Goal: Task Accomplishment & Management: Manage account settings

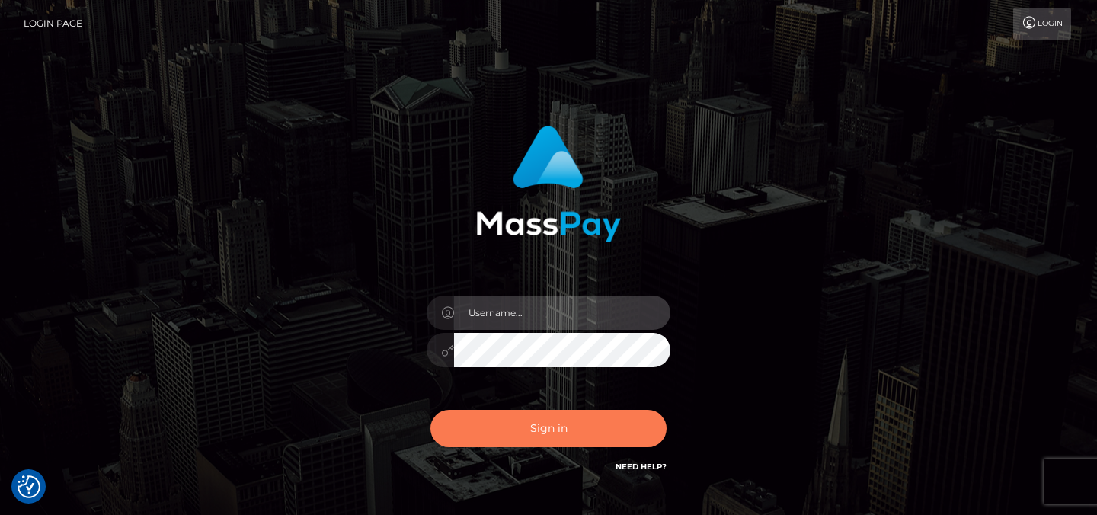
type input "Sefina.nvisionu"
click at [487, 440] on button "Sign in" at bounding box center [549, 428] width 236 height 37
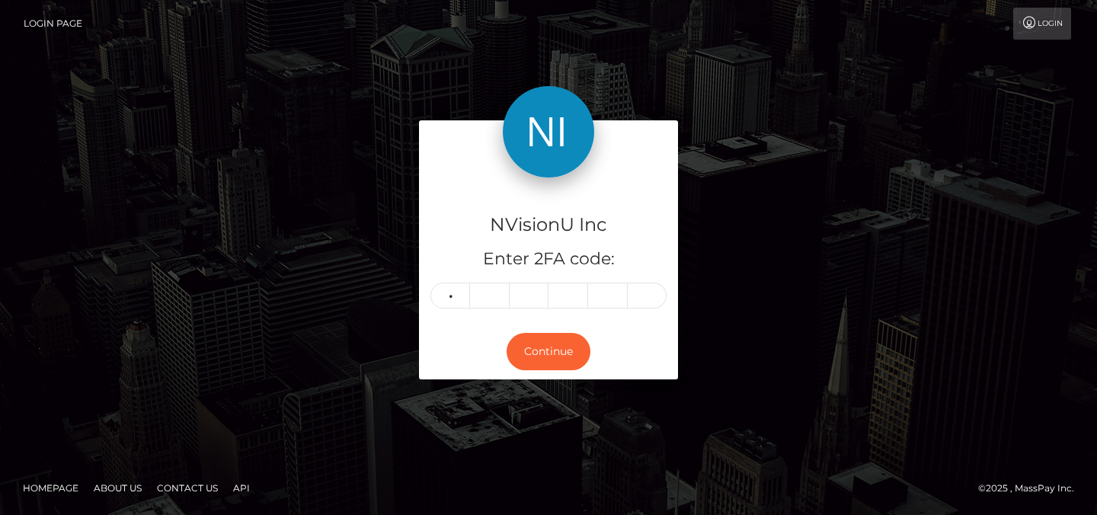
type input "5"
type input "2"
type input "0"
type input "8"
type input "5"
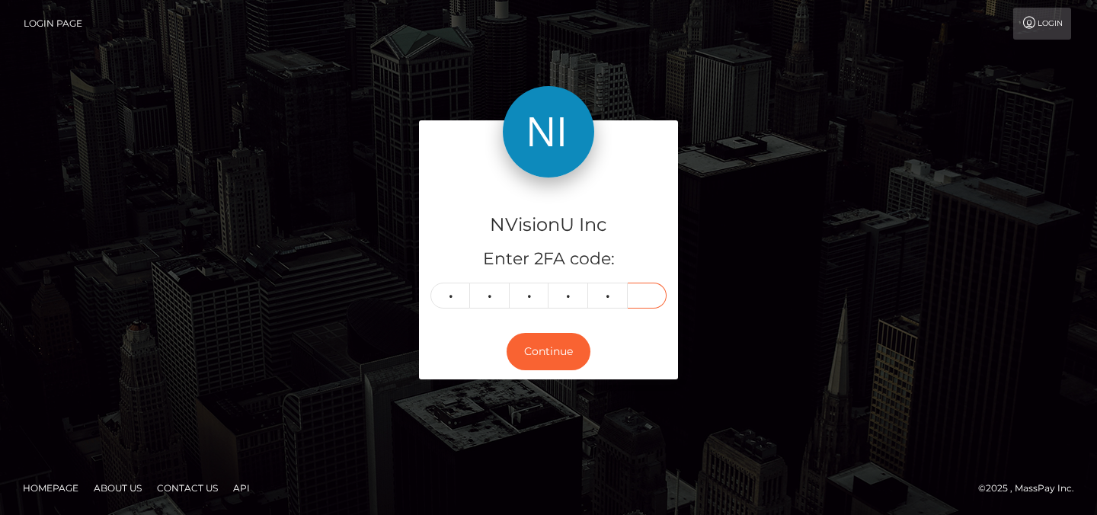
type input "4"
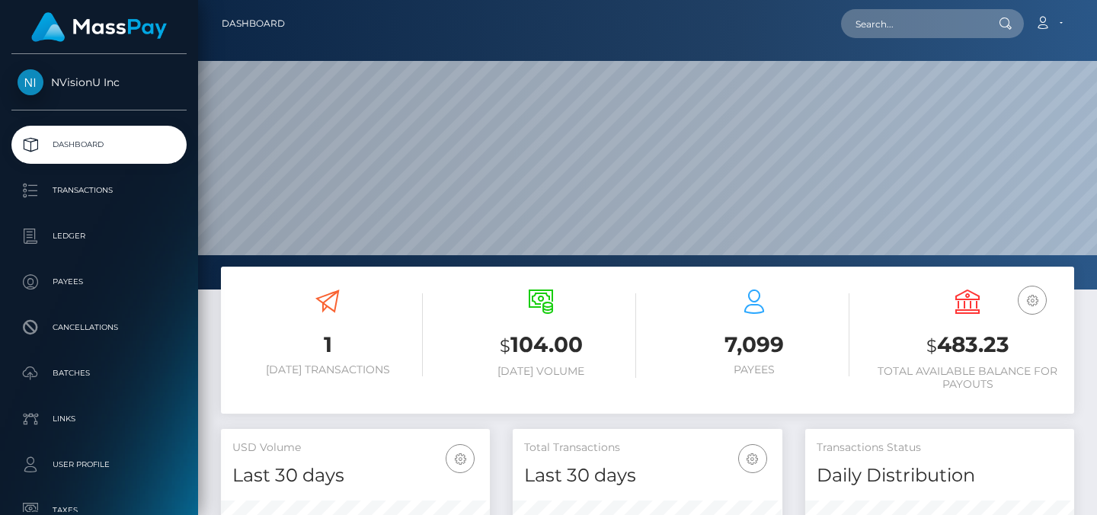
scroll to position [271, 270]
click at [920, 24] on input "text" at bounding box center [912, 23] width 143 height 29
paste input "1043198"
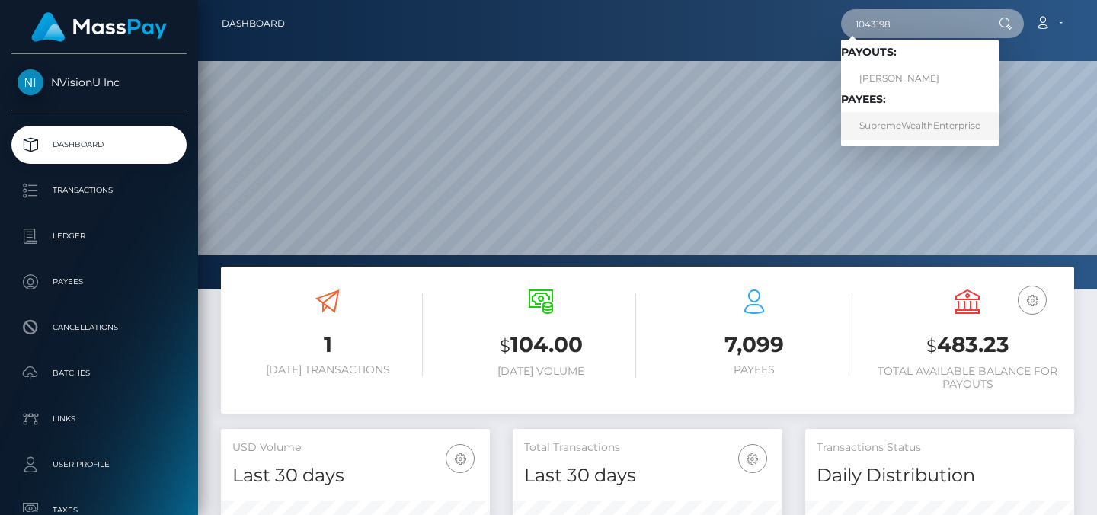
type input "1043198"
click at [901, 128] on link "SupremeWealthEnterprise" at bounding box center [920, 126] width 158 height 28
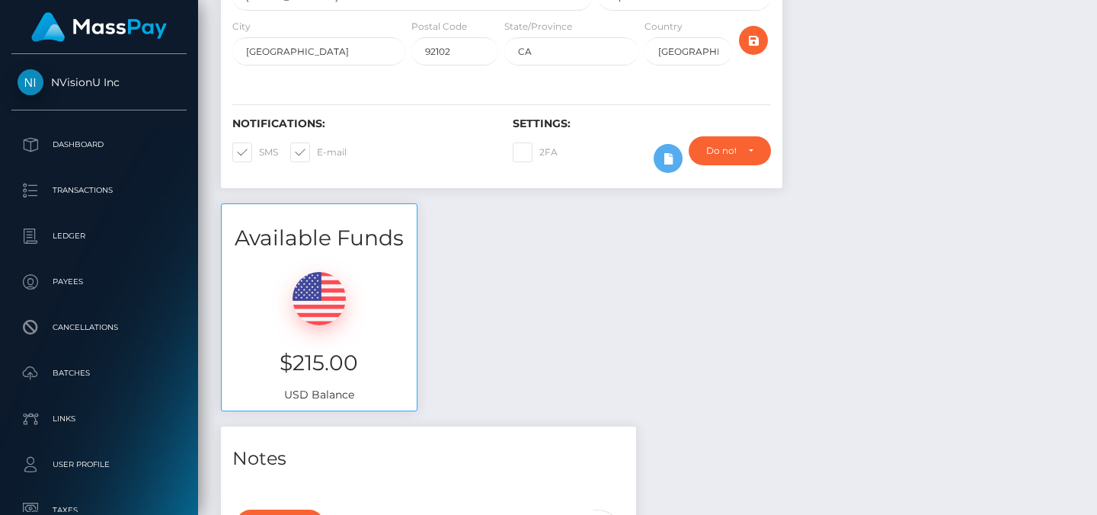
scroll to position [60, 0]
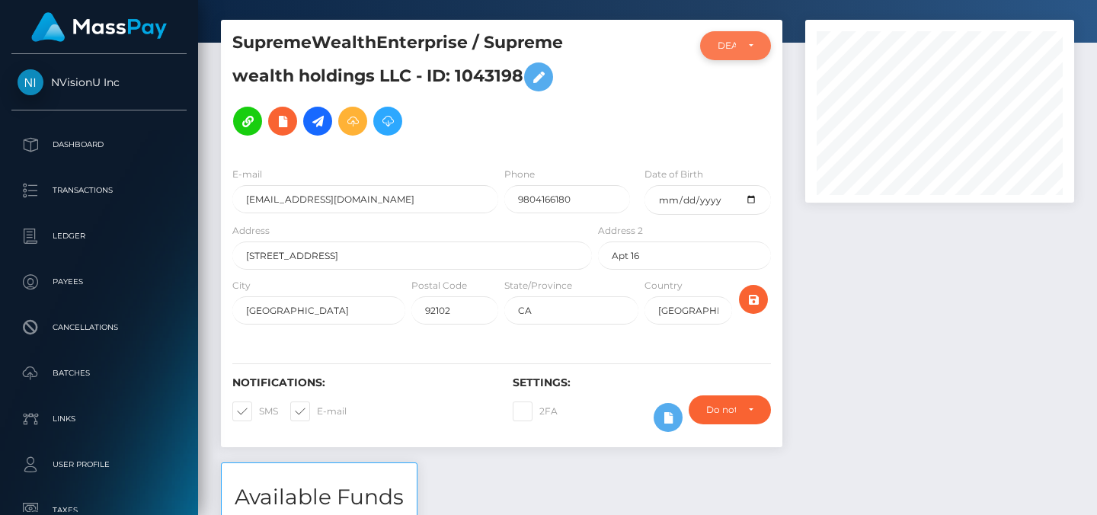
click at [726, 57] on div "DEACTIVE" at bounding box center [735, 45] width 71 height 29
click at [730, 83] on span "ACTIVE" at bounding box center [736, 87] width 34 height 14
select select "ACTIVE"
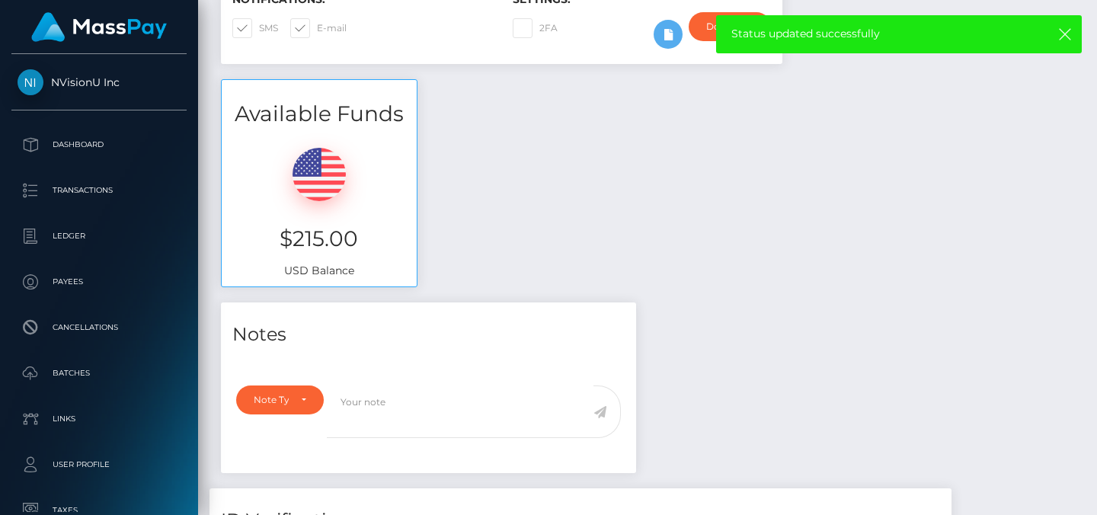
scroll to position [0, 0]
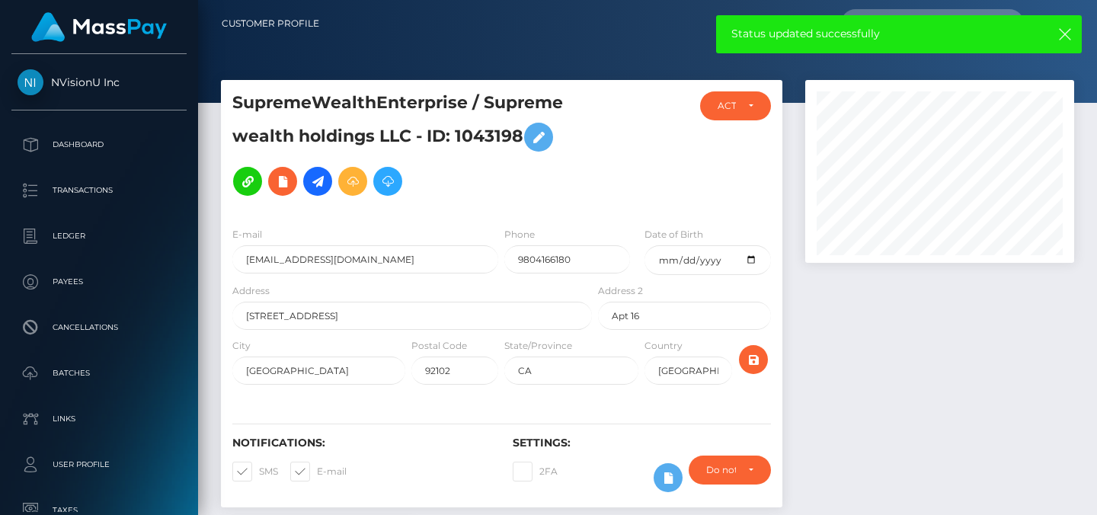
click at [499, 134] on h5 "SupremeWealthEnterprise / Supreme wealth holdings LLC - ID: 1043198" at bounding box center [407, 147] width 351 height 112
click at [663, 124] on div at bounding box center [642, 152] width 94 height 123
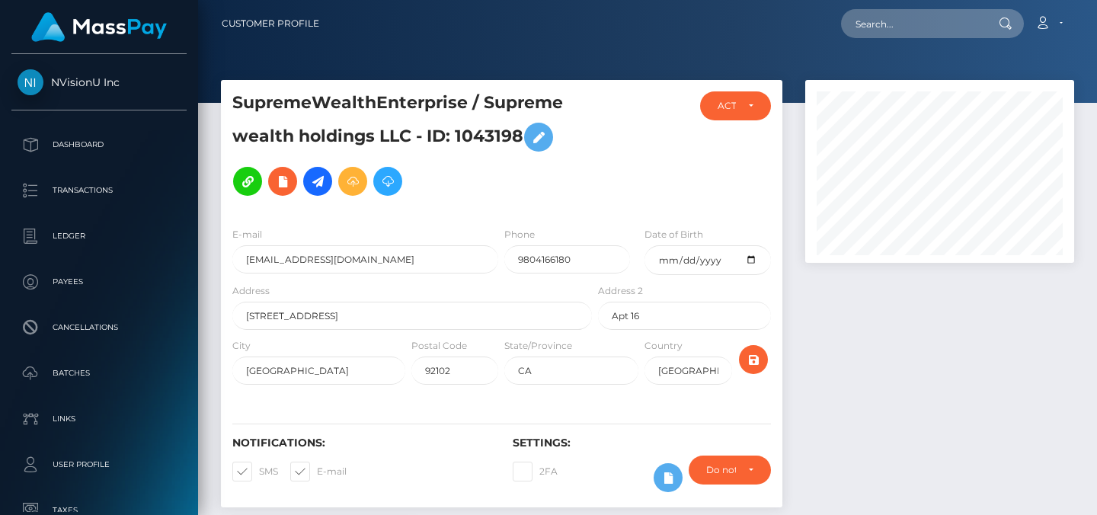
click at [960, 23] on input "text" at bounding box center [912, 23] width 143 height 29
paste input "1043198"
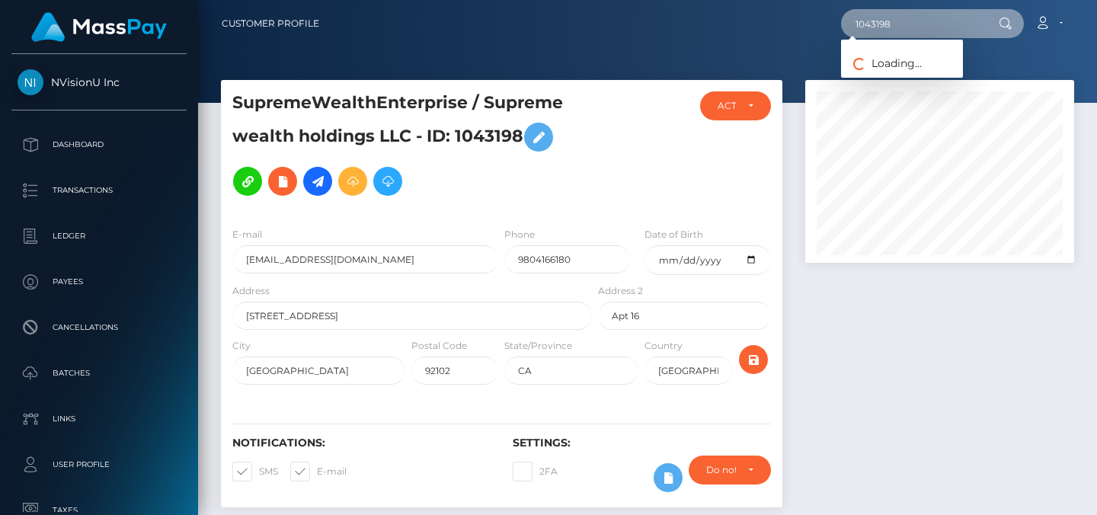
type input "1043198"
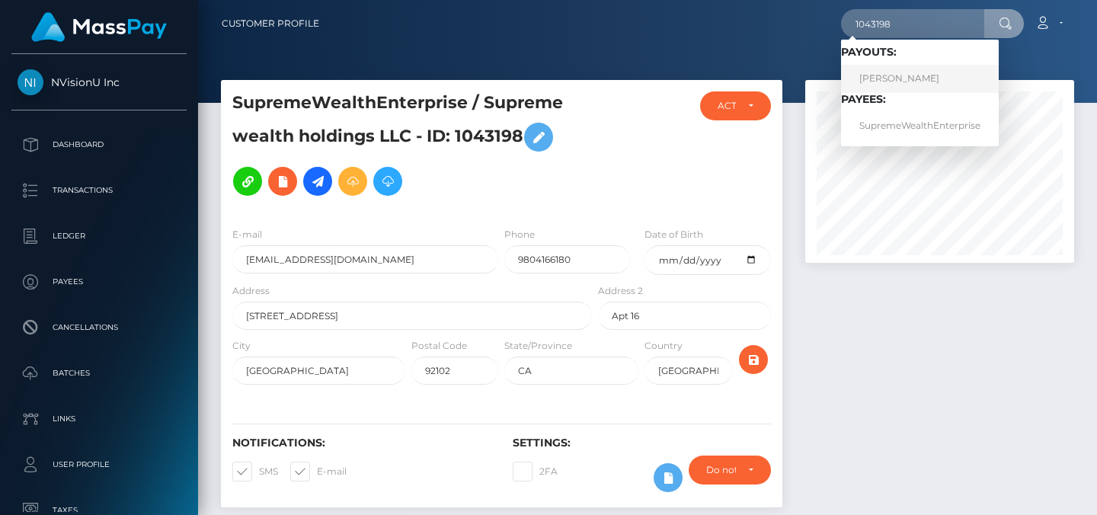
click at [905, 75] on link "Jeb Tyler" at bounding box center [920, 79] width 158 height 28
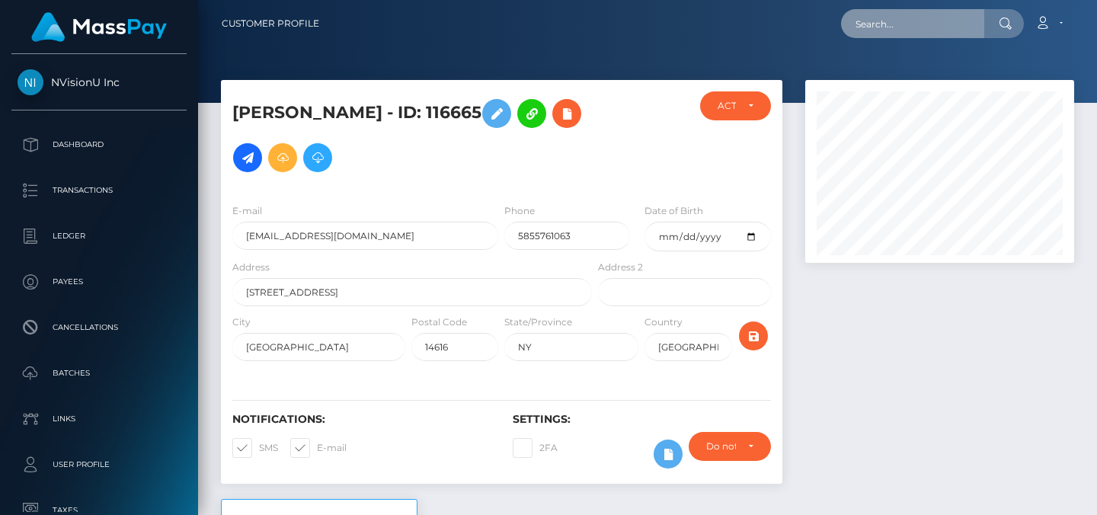
click at [906, 27] on input "text" at bounding box center [912, 23] width 143 height 29
paste input "1043198"
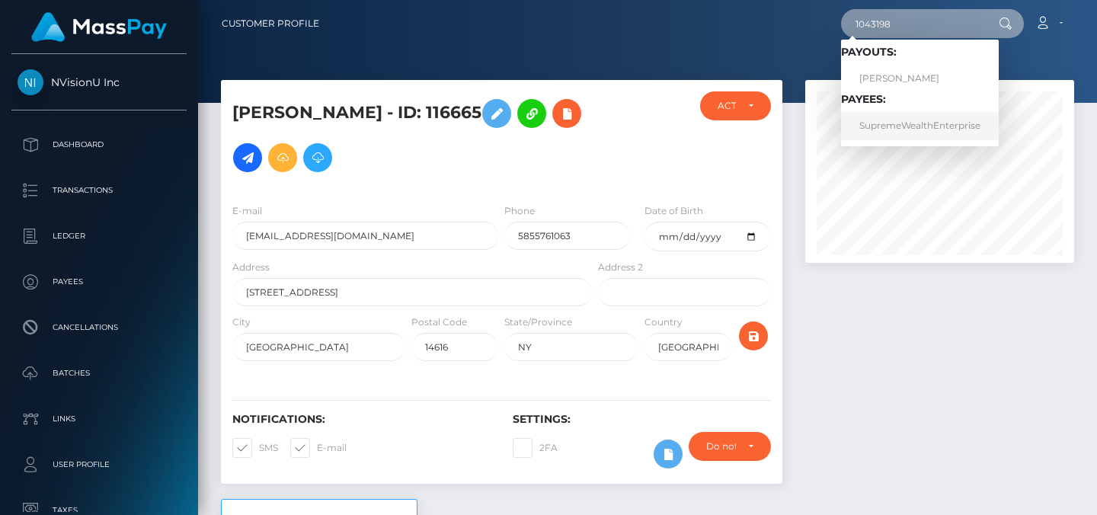
type input "1043198"
click at [893, 124] on link "SupremeWealthEnterprise" at bounding box center [920, 126] width 158 height 28
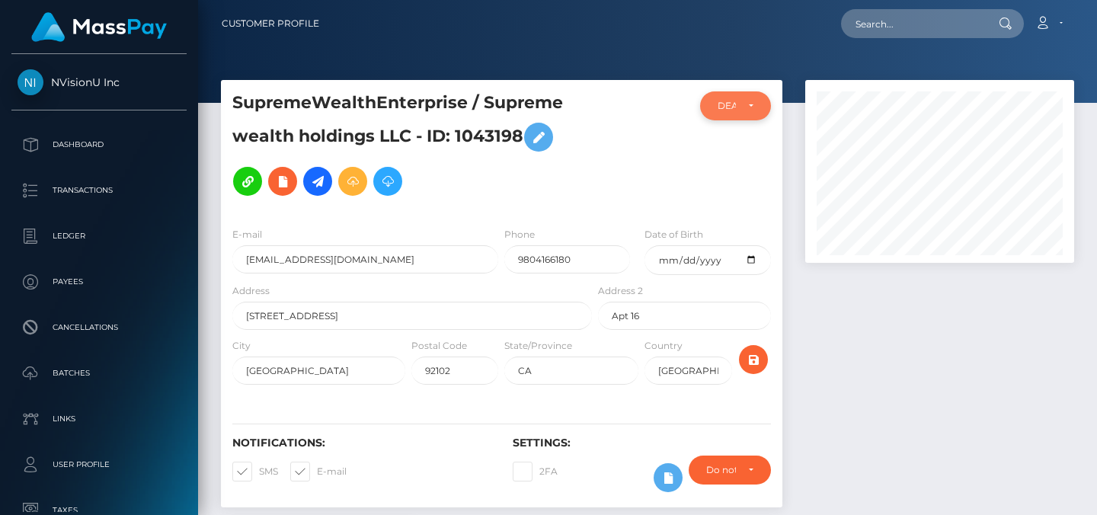
scroll to position [183, 270]
click at [731, 108] on div "DEACTIVE" at bounding box center [727, 106] width 18 height 12
click at [731, 148] on span "ACTIVE" at bounding box center [736, 147] width 34 height 14
select select "ACTIVE"
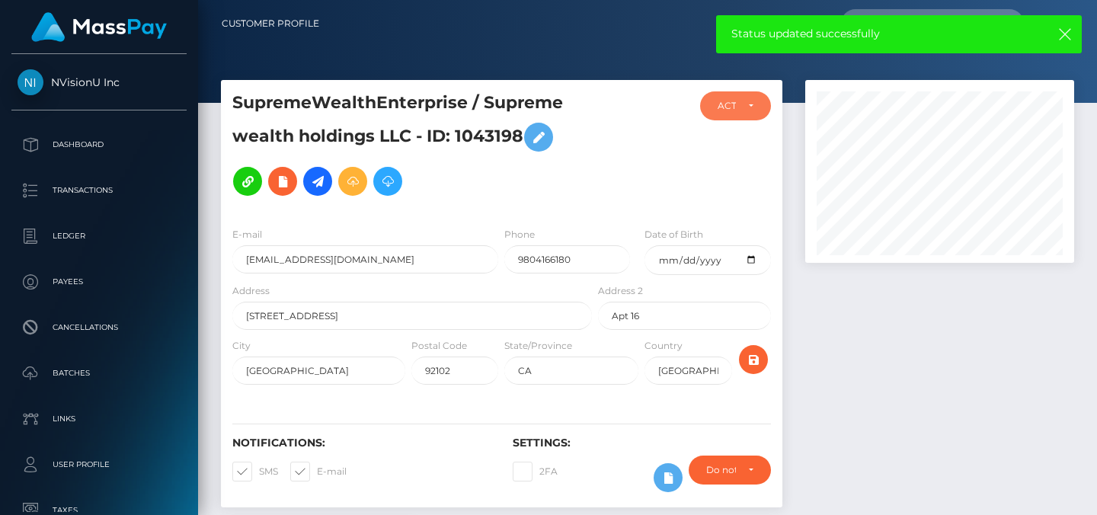
scroll to position [7, 0]
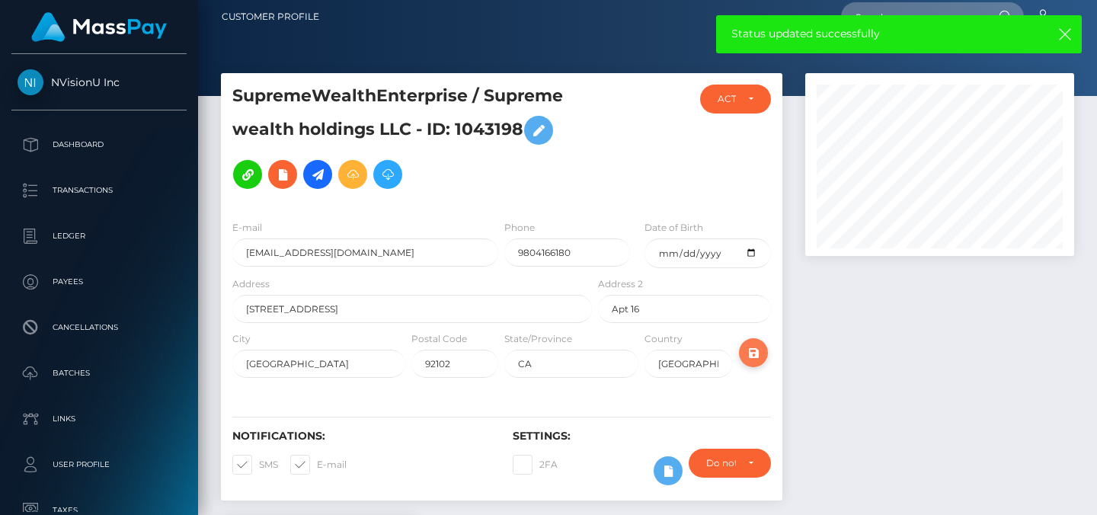
click at [756, 347] on icon "submit" at bounding box center [753, 353] width 18 height 19
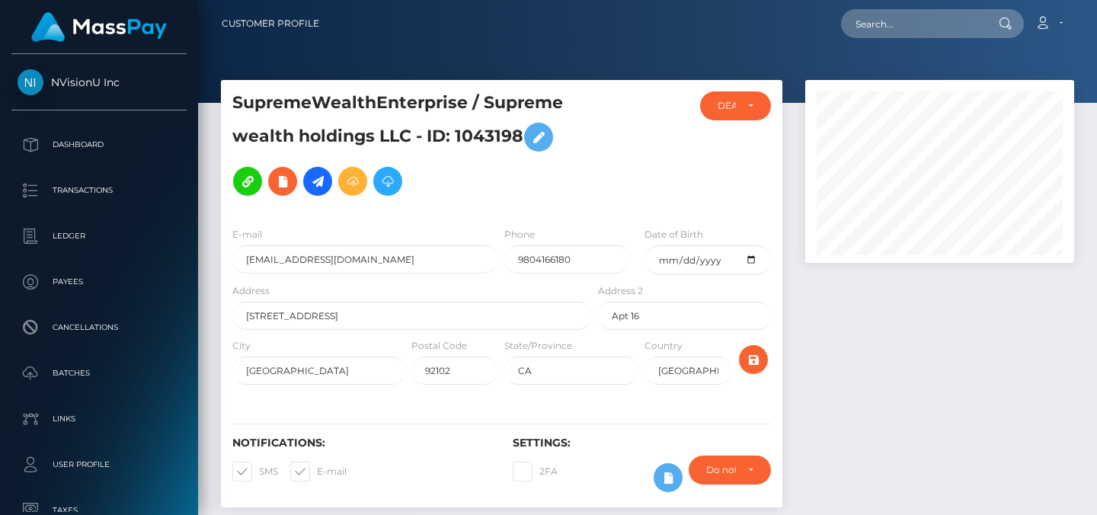
scroll to position [183, 270]
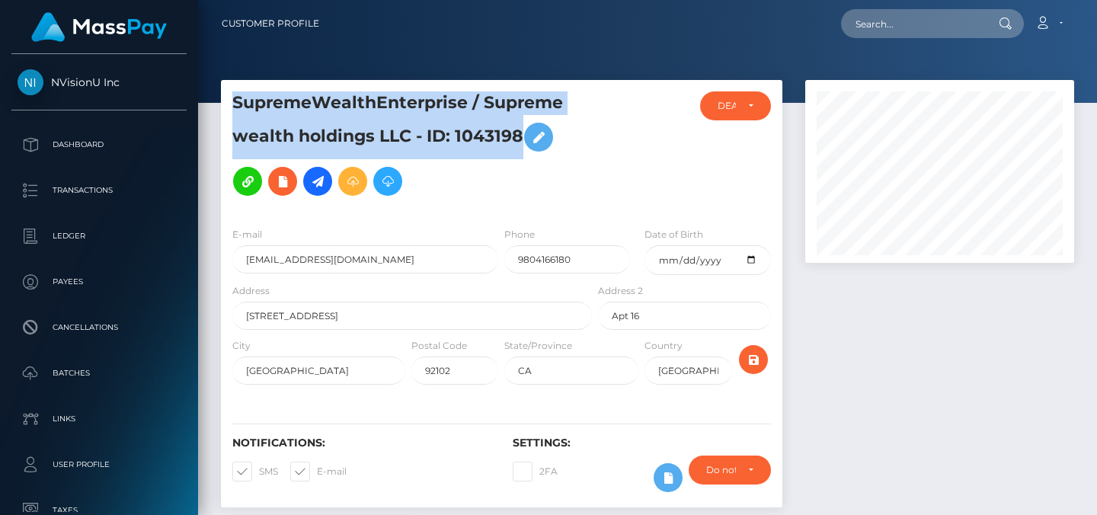
drag, startPoint x: 524, startPoint y: 139, endPoint x: 229, endPoint y: 96, distance: 298.8
click at [229, 96] on div "SupremeWealthEnterprise / Supreme wealth holdings LLC - ID: 1043198" at bounding box center [408, 152] width 374 height 123
copy h5 "SupremeWealthEnterprise / Supreme wealth holdings LLC - ID: 1043198"
